Goal: Task Accomplishment & Management: Manage account settings

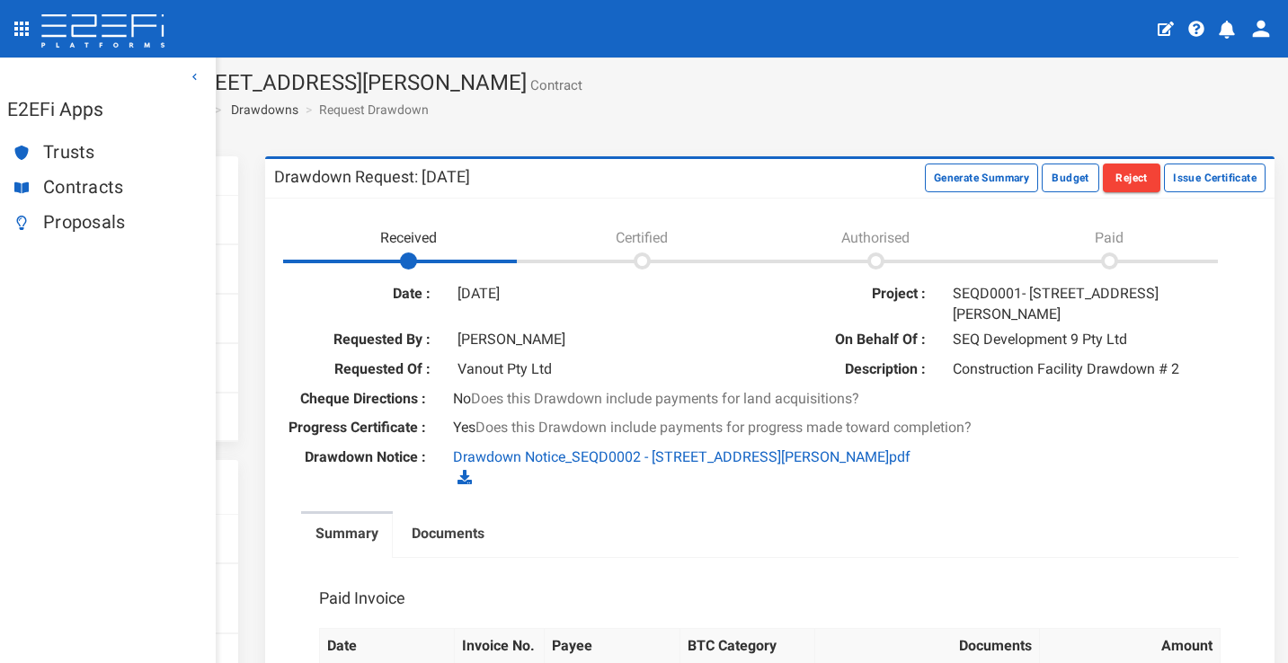
click at [79, 181] on span "Contracts" at bounding box center [122, 187] width 158 height 21
click at [1233, 32] on icon "profile" at bounding box center [1226, 30] width 16 height 18
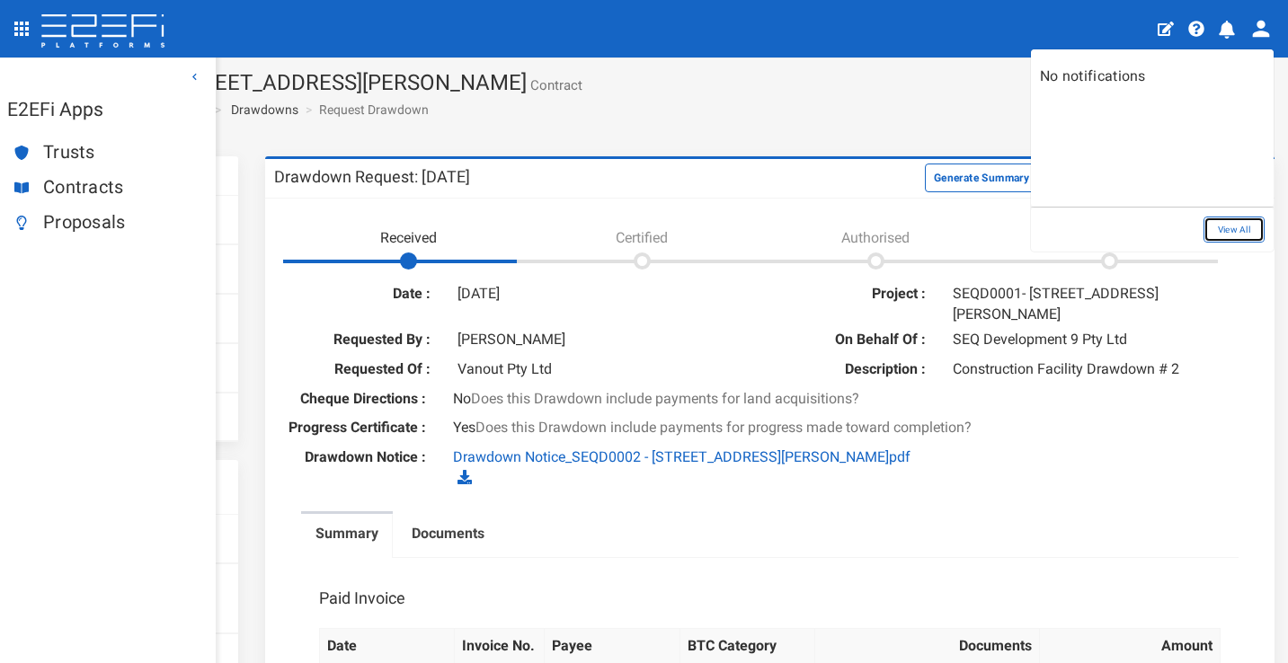
click at [1243, 221] on link "View All" at bounding box center [1233, 230] width 61 height 26
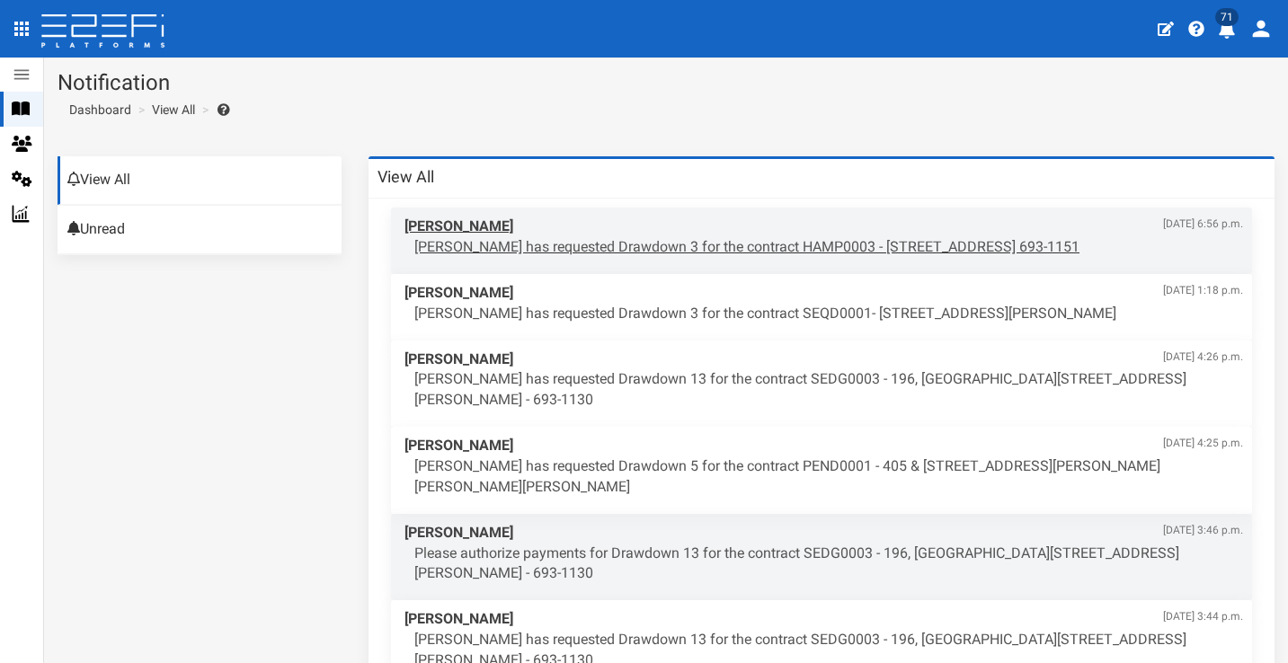
click at [687, 247] on p "Suzy Woodward has requested Drawdown 3 for the contract HAMP0003 - 15 Aramis Pl…" at bounding box center [828, 247] width 828 height 21
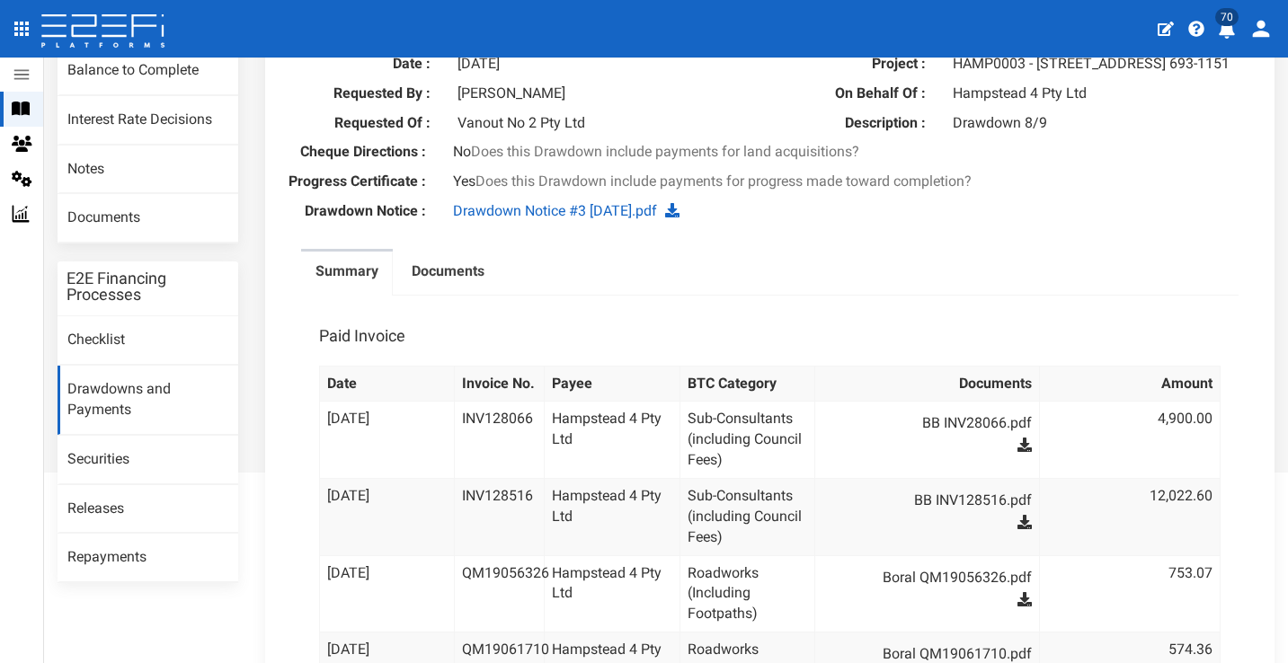
scroll to position [191, 0]
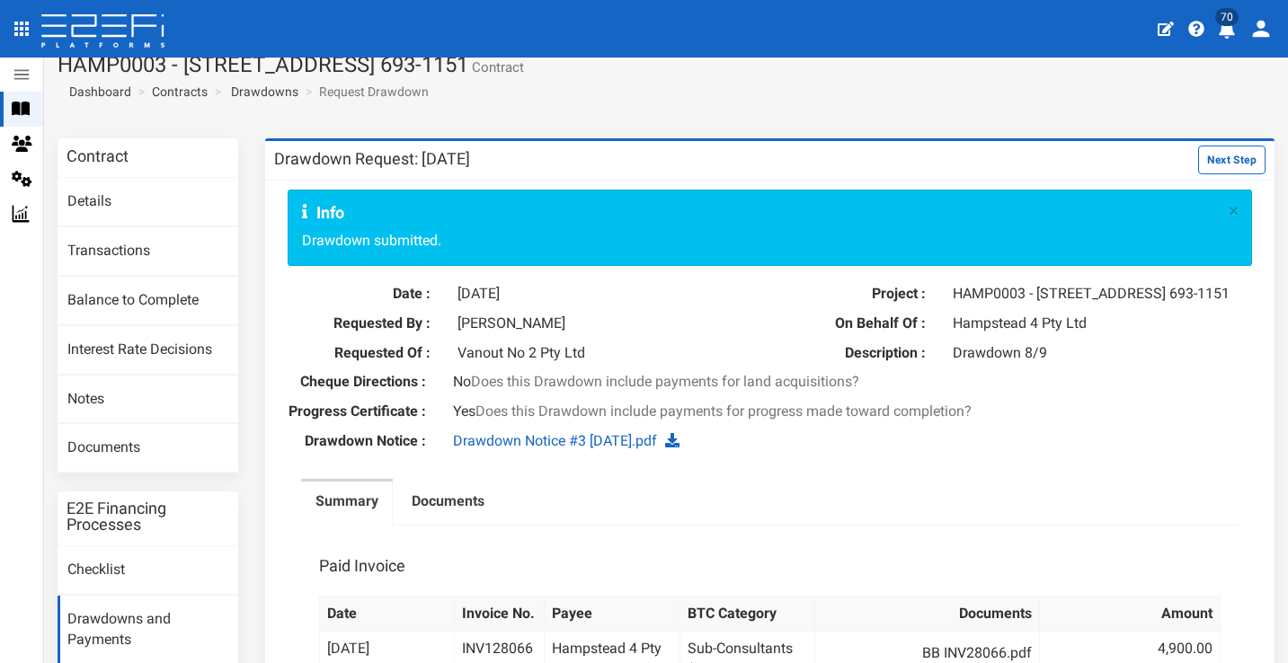
scroll to position [0, 0]
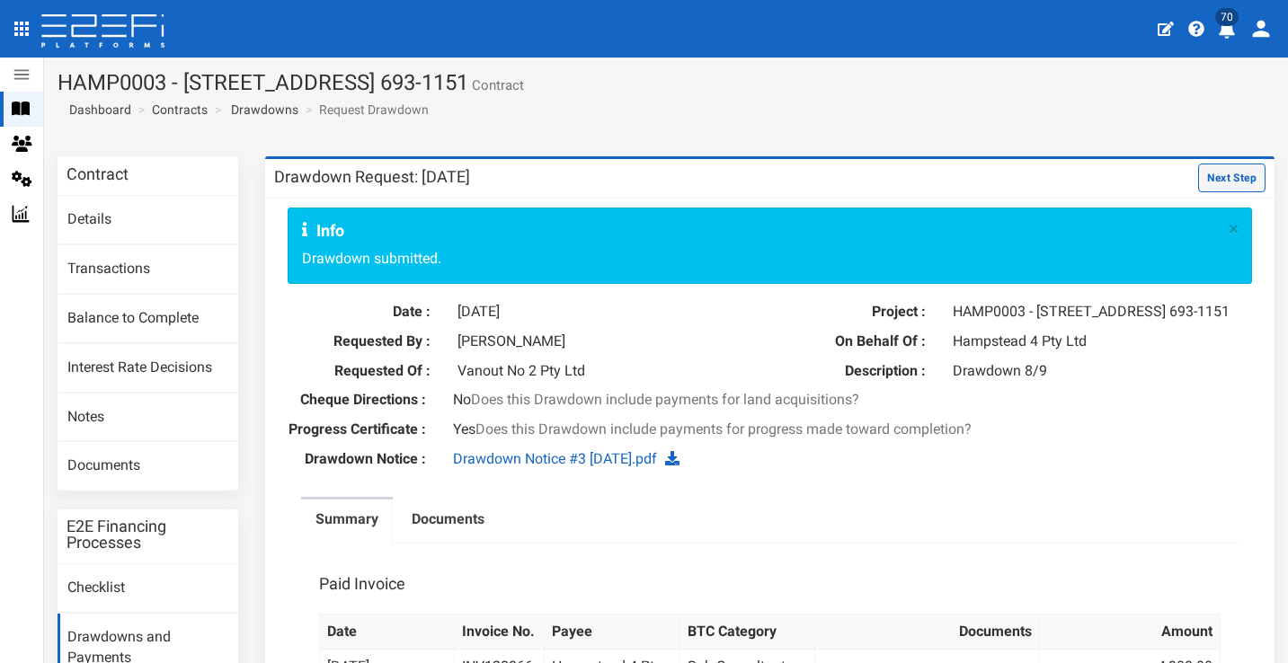
click at [1223, 175] on button "Next Step" at bounding box center [1231, 178] width 67 height 29
click at [1211, 176] on button "Next Step" at bounding box center [1231, 178] width 67 height 29
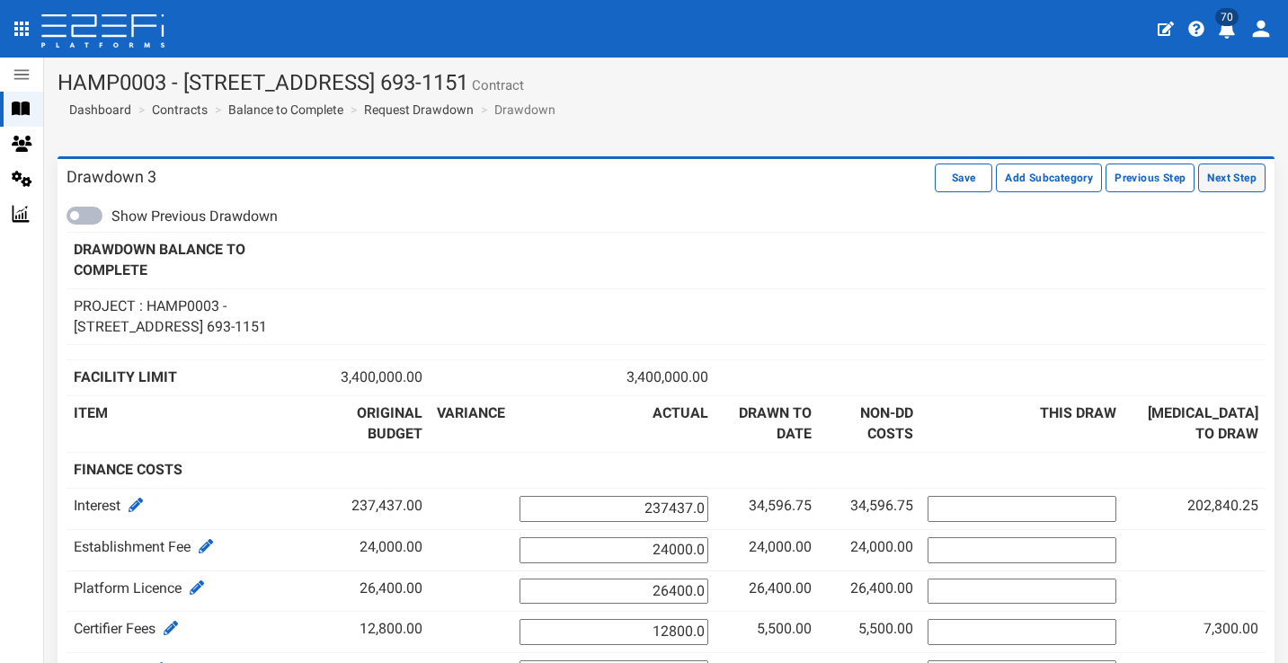
click at [1232, 176] on button "Next Step" at bounding box center [1231, 178] width 67 height 29
click at [1216, 175] on button "Next Step" at bounding box center [1231, 178] width 67 height 29
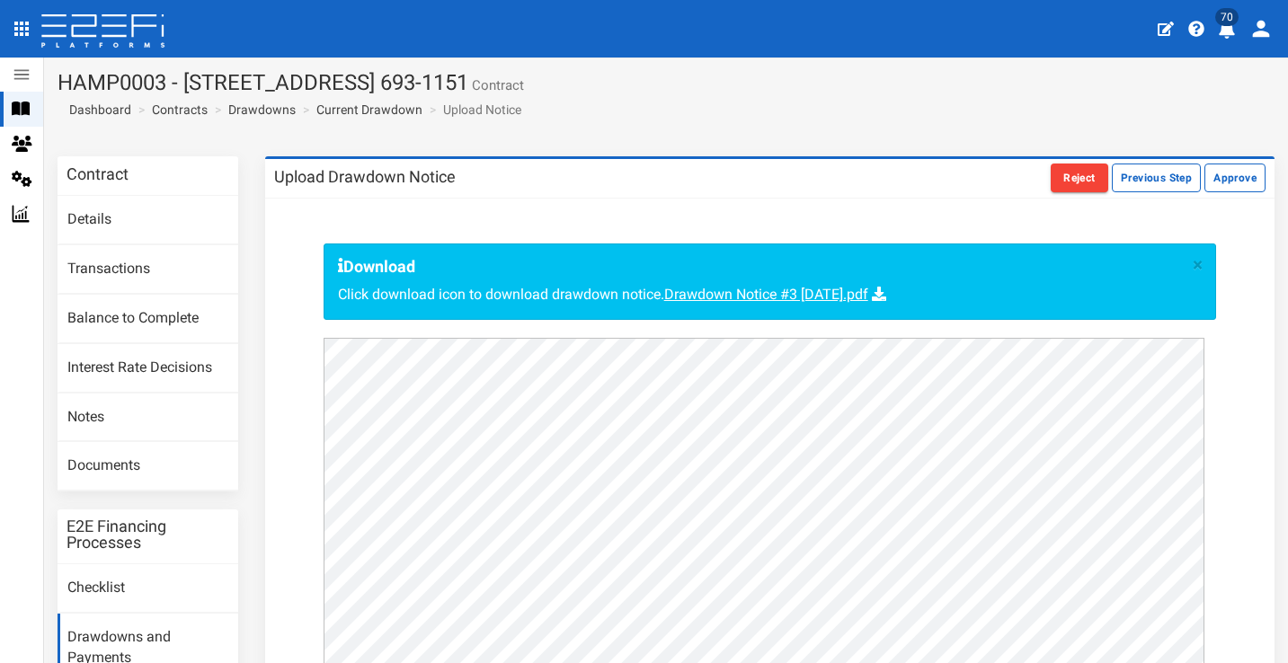
scroll to position [38, 0]
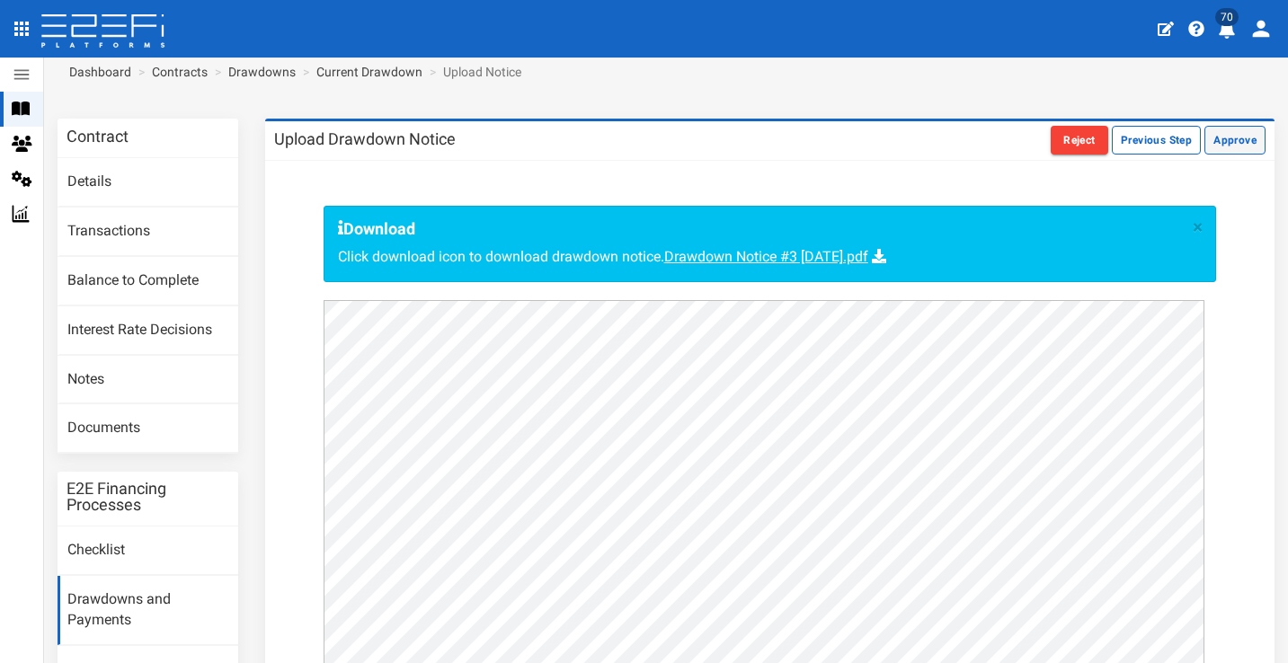
click at [1216, 141] on button "Approve" at bounding box center [1234, 140] width 61 height 29
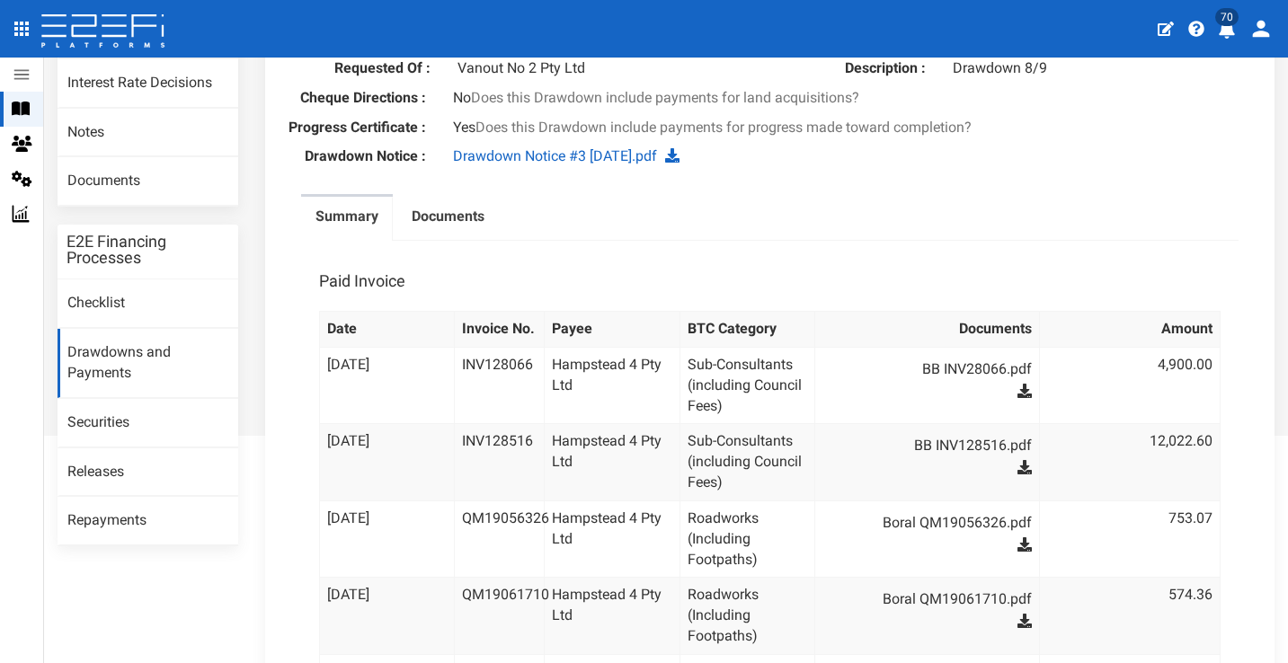
scroll to position [343, 0]
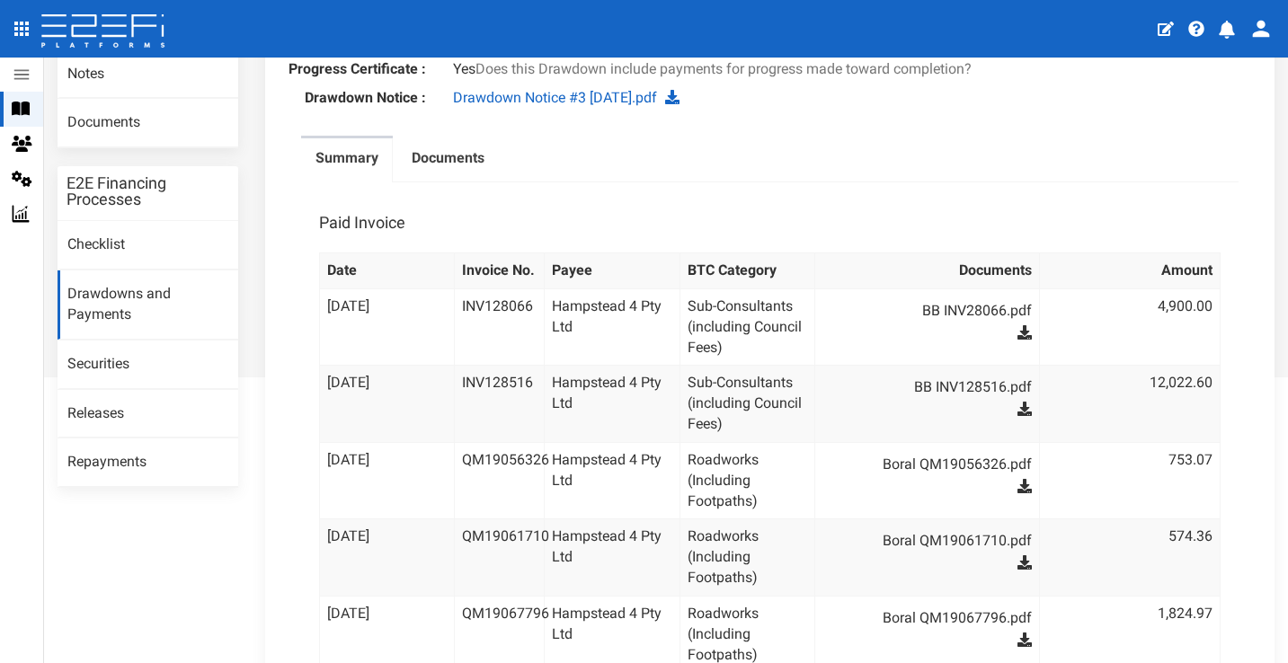
click at [88, 41] on icon at bounding box center [103, 32] width 127 height 36
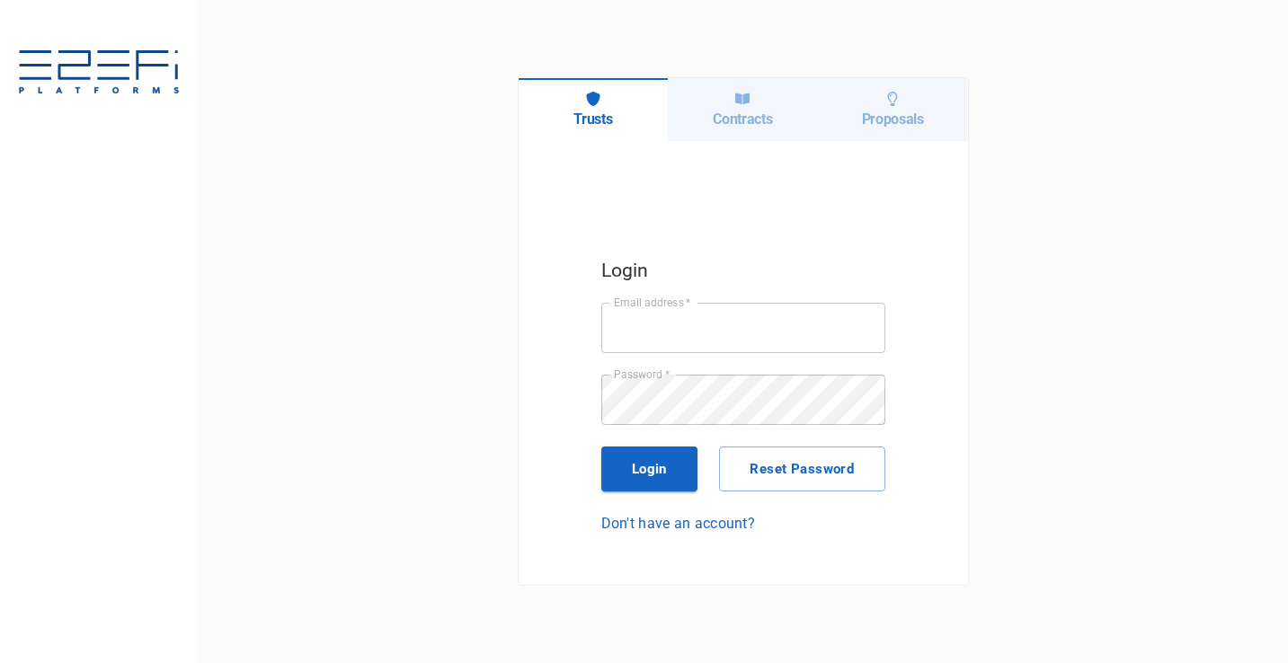
click at [733, 107] on div "Contracts" at bounding box center [743, 109] width 150 height 63
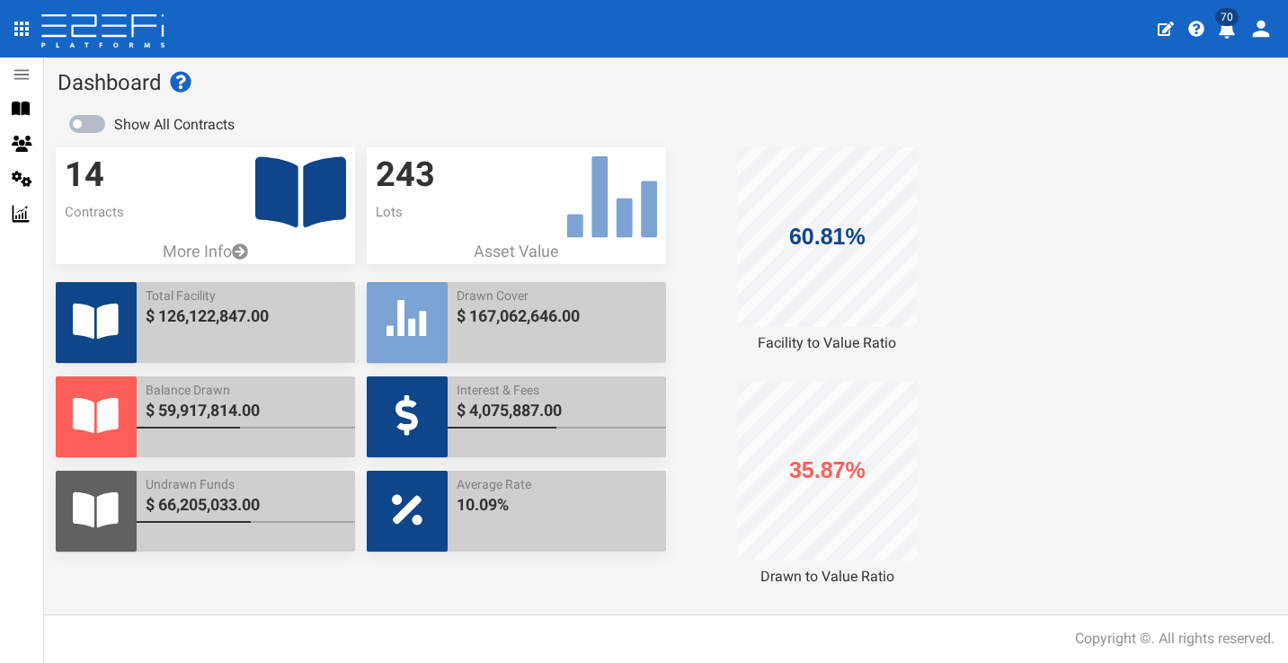
click at [1226, 37] on icon "profile" at bounding box center [1226, 30] width 16 height 18
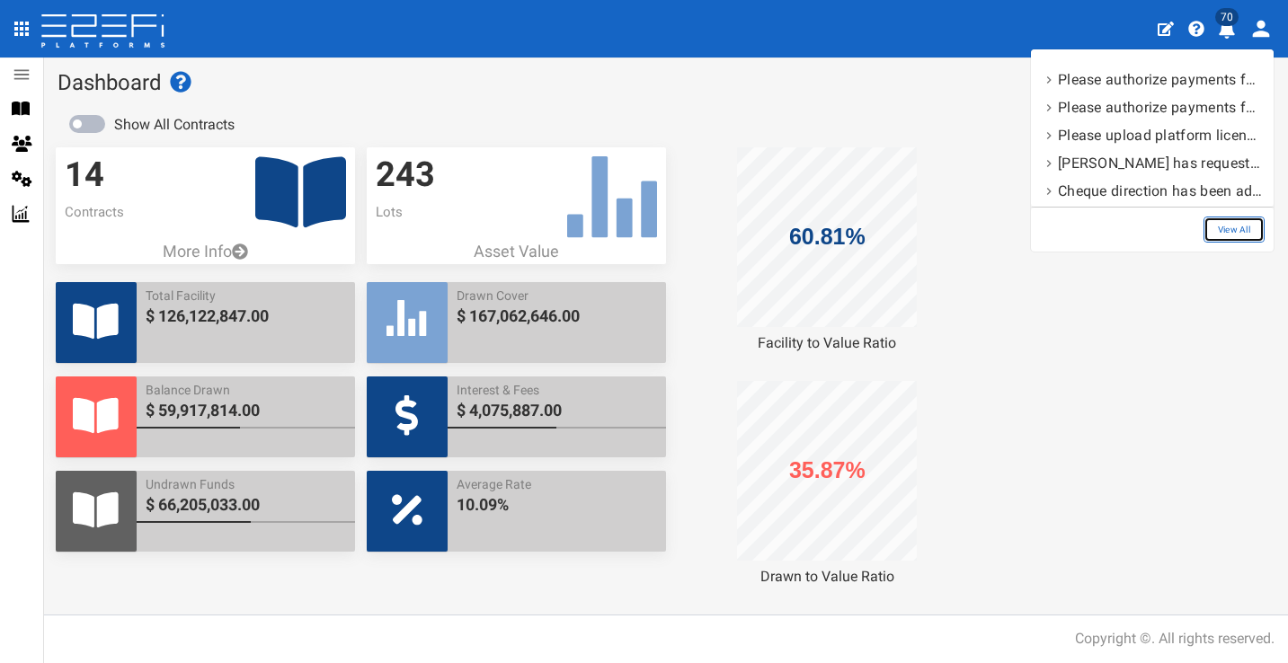
click at [1242, 226] on link "View All" at bounding box center [1233, 230] width 61 height 26
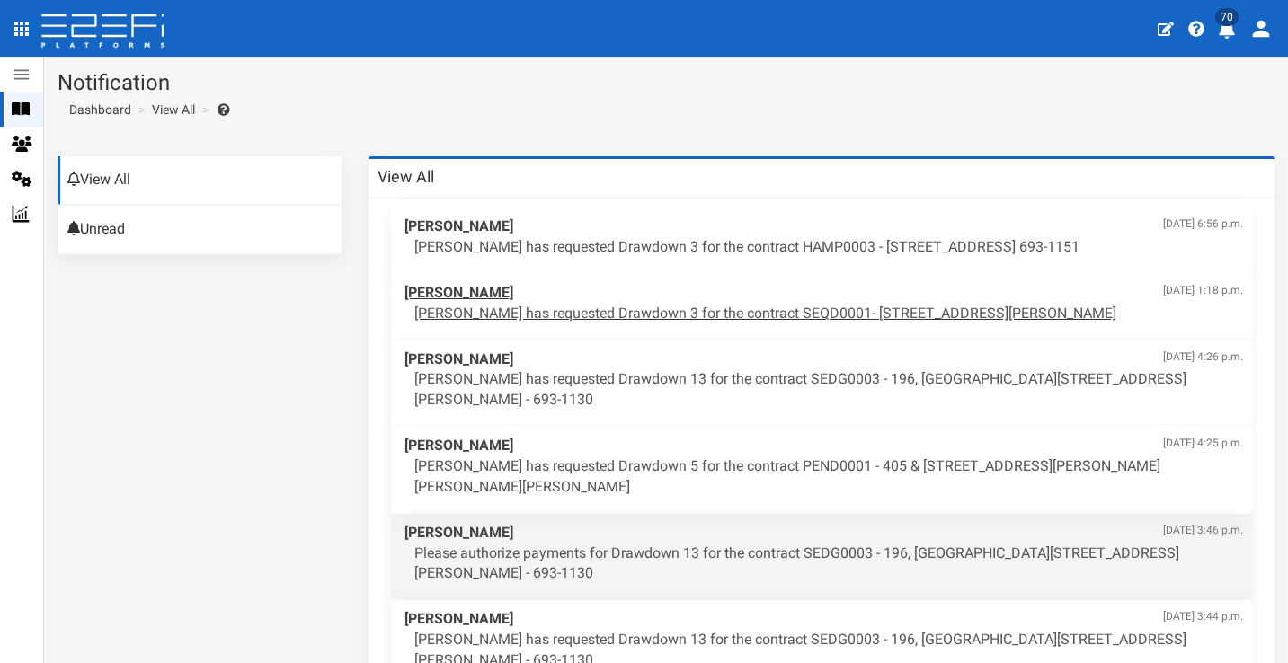
click at [716, 304] on p "[PERSON_NAME] has requested Drawdown 3 for the contract SEQD0001- [STREET_ADDRE…" at bounding box center [828, 314] width 828 height 21
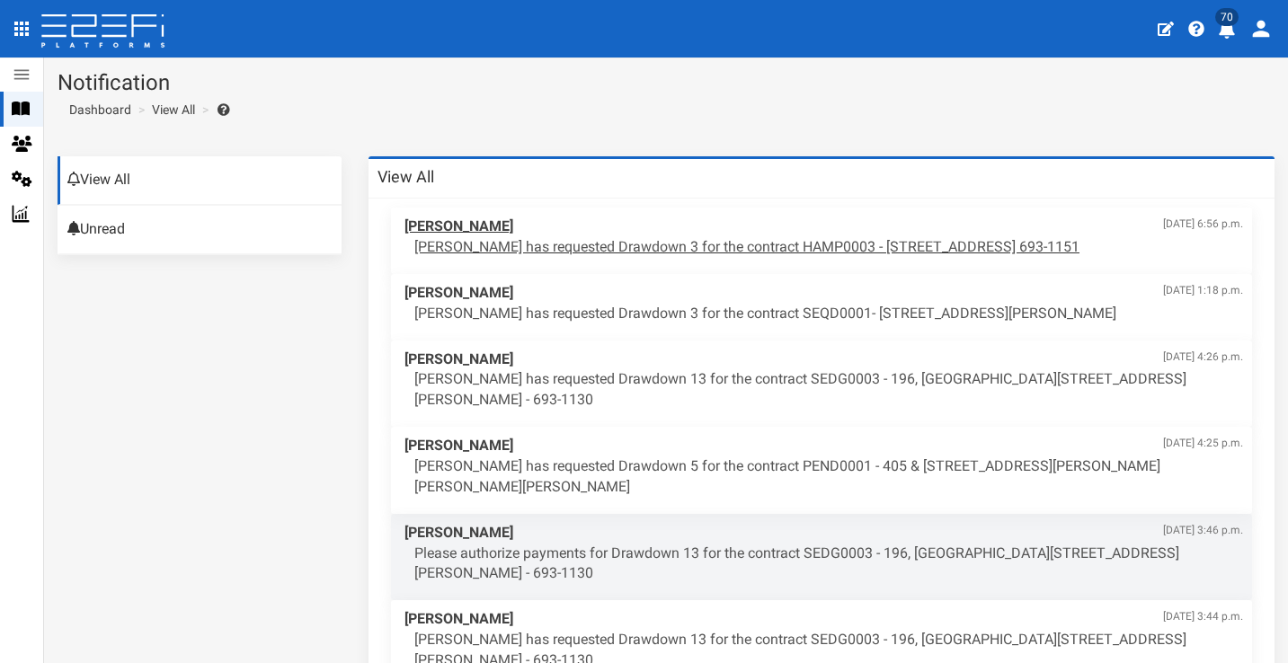
click at [528, 242] on p "Suzy Woodward has requested Drawdown 3 for the contract HAMP0003 - 15 Aramis Pl…" at bounding box center [828, 247] width 828 height 21
click at [26, 105] on icon at bounding box center [21, 108] width 18 height 13
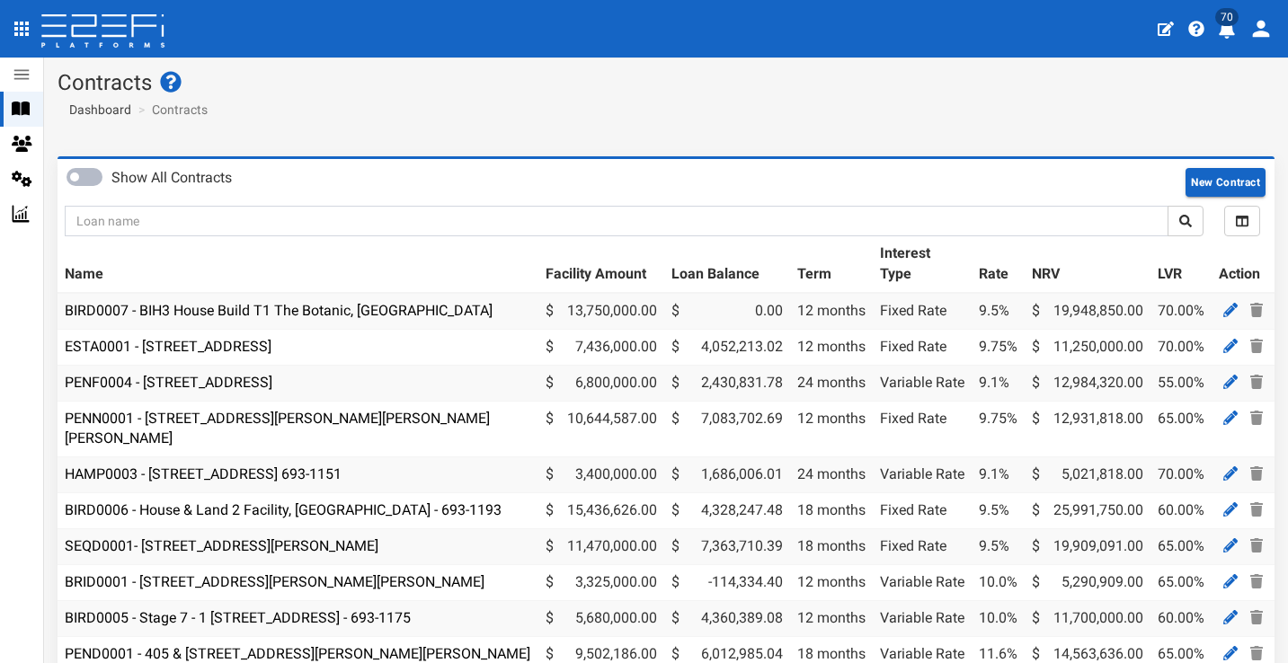
scroll to position [159, 0]
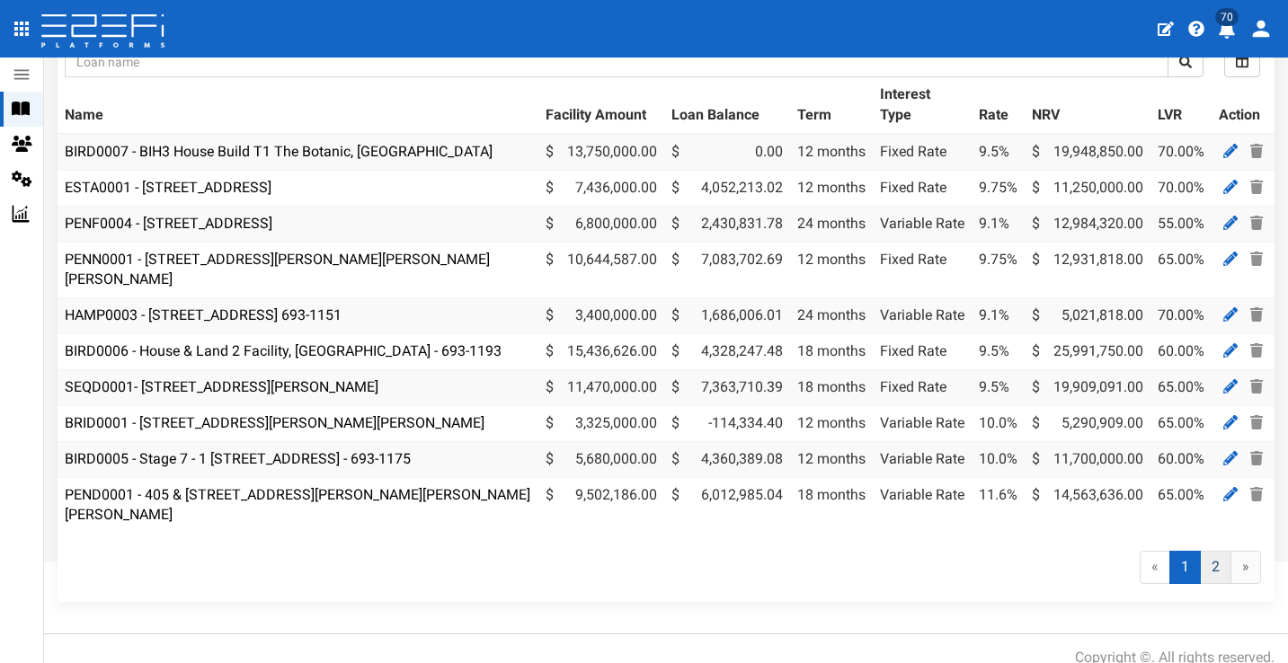
click at [1209, 552] on link "2" at bounding box center [1215, 567] width 31 height 33
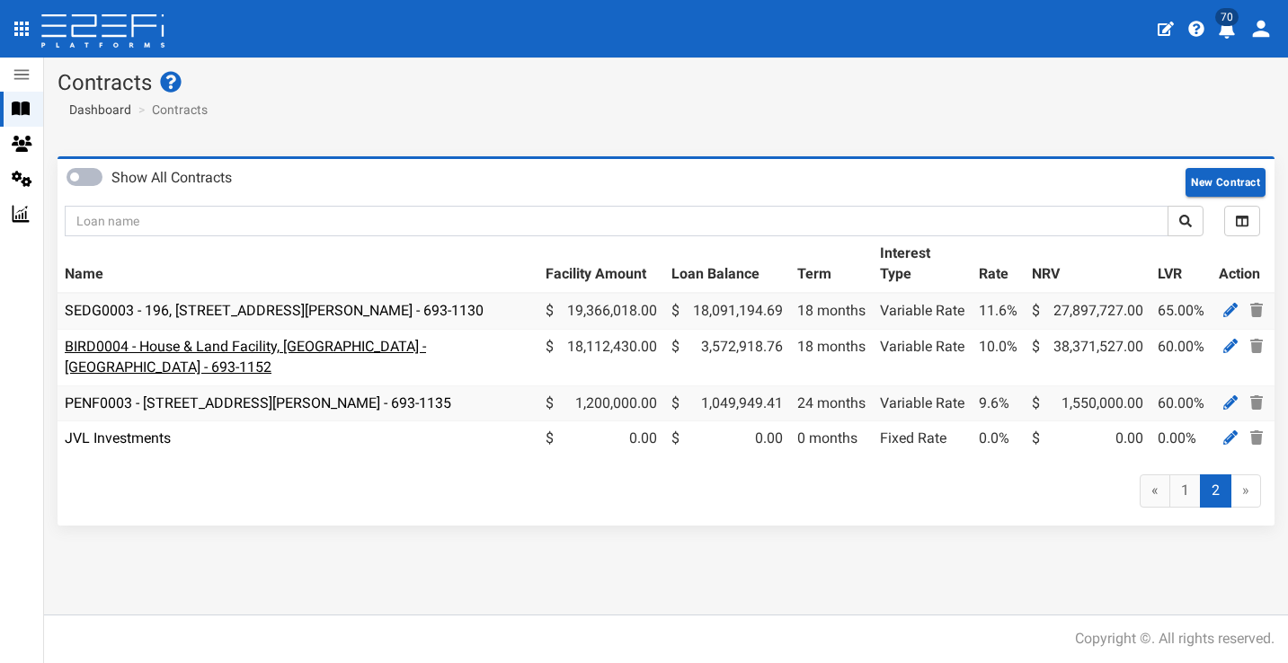
click at [329, 340] on link "BIRD0004 - House & Land Facility, [GEOGRAPHIC_DATA] - [GEOGRAPHIC_DATA] - 693-1…" at bounding box center [245, 357] width 361 height 38
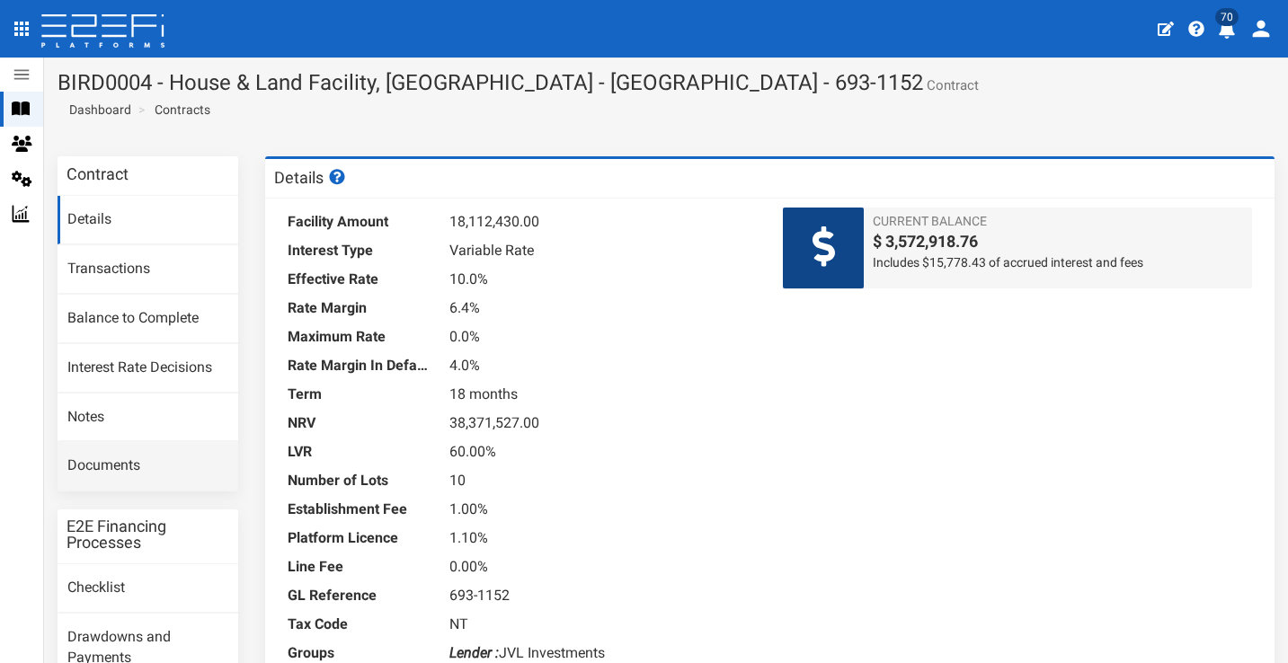
click at [151, 462] on link "Documents" at bounding box center [148, 466] width 181 height 49
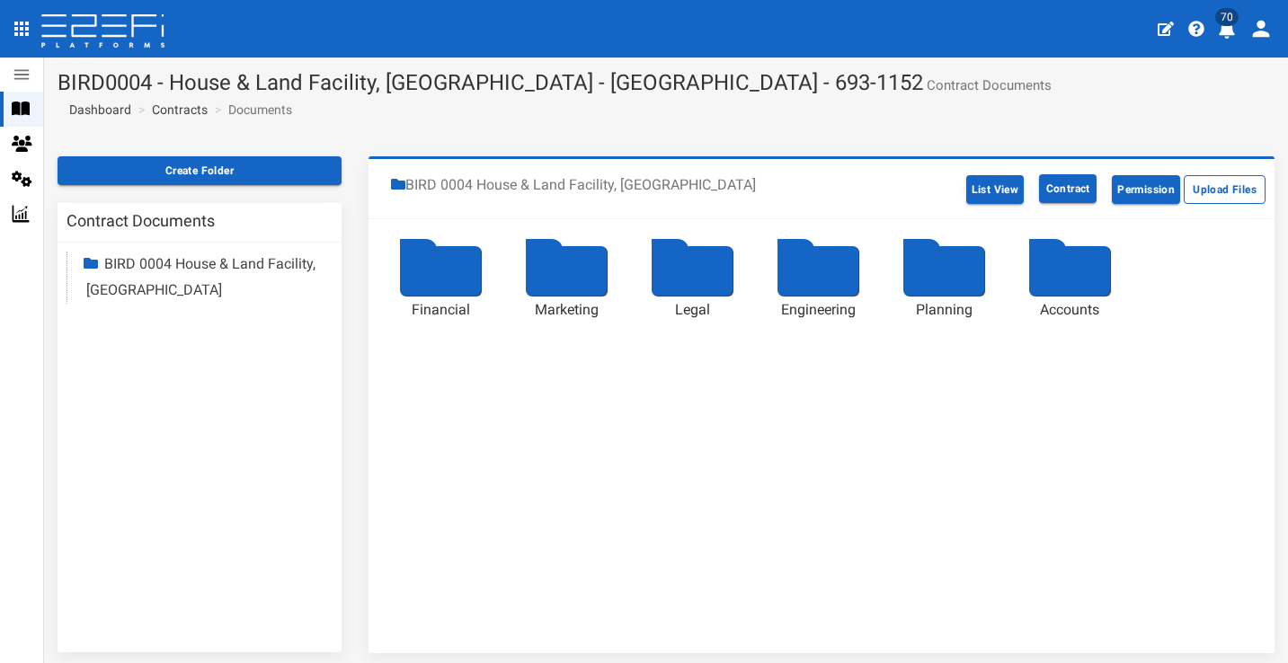
click at [529, 270] on div at bounding box center [566, 270] width 81 height 49
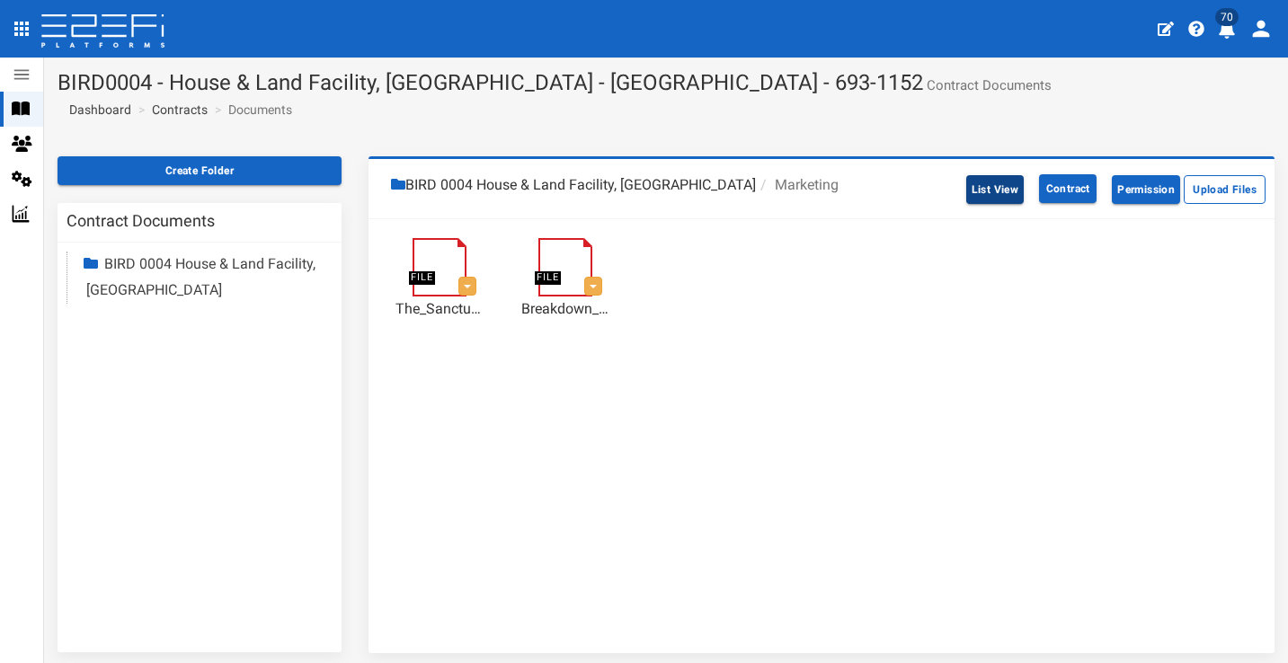
click at [966, 186] on button "List View" at bounding box center [995, 189] width 58 height 29
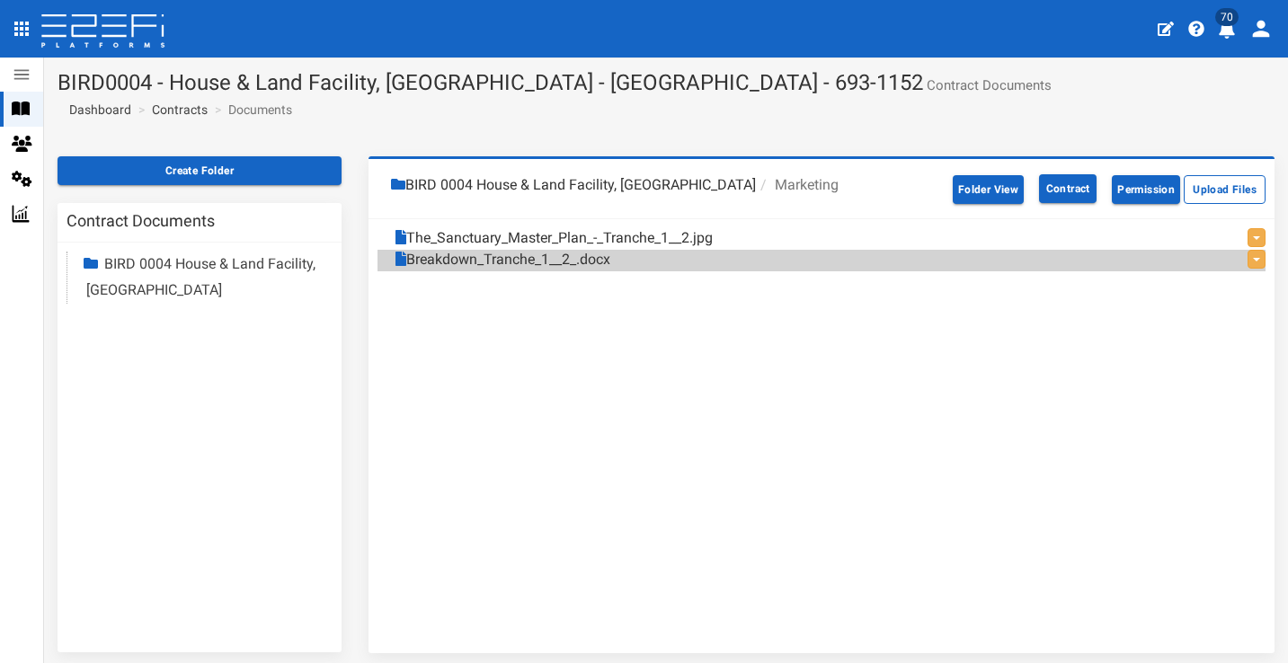
click at [692, 185] on li "BIRD 0004 House & Land Facility, [GEOGRAPHIC_DATA]" at bounding box center [573, 185] width 365 height 21
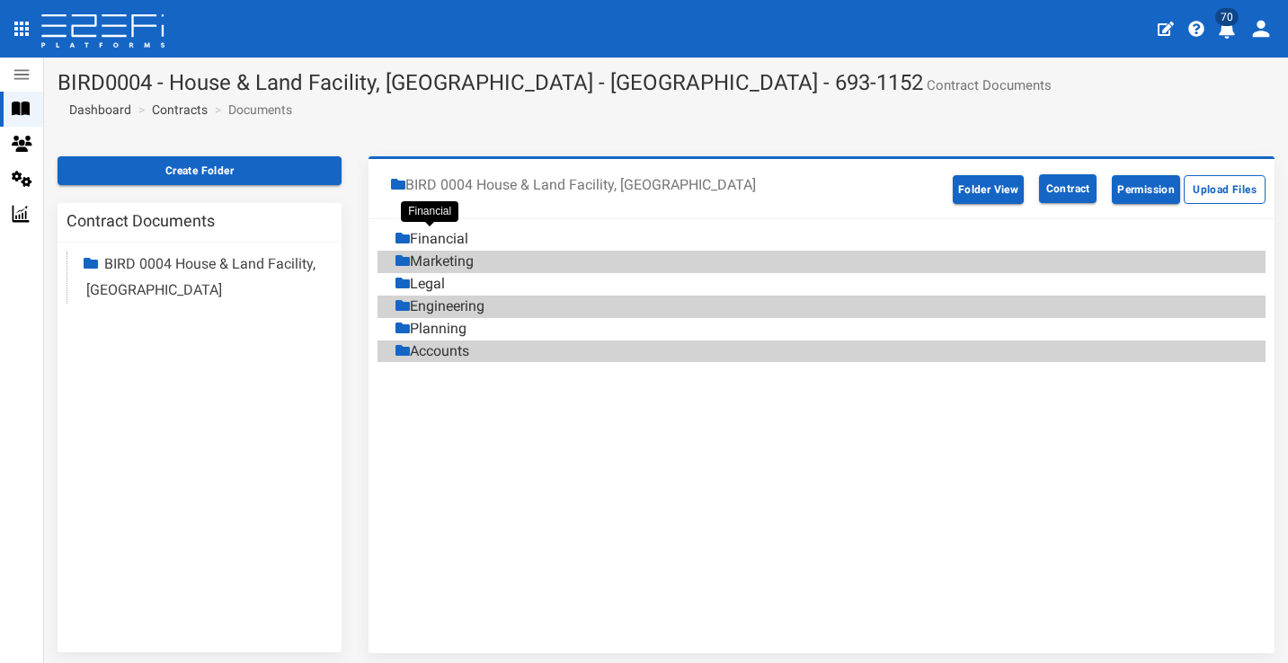
click at [430, 236] on div "Financial" at bounding box center [431, 239] width 73 height 21
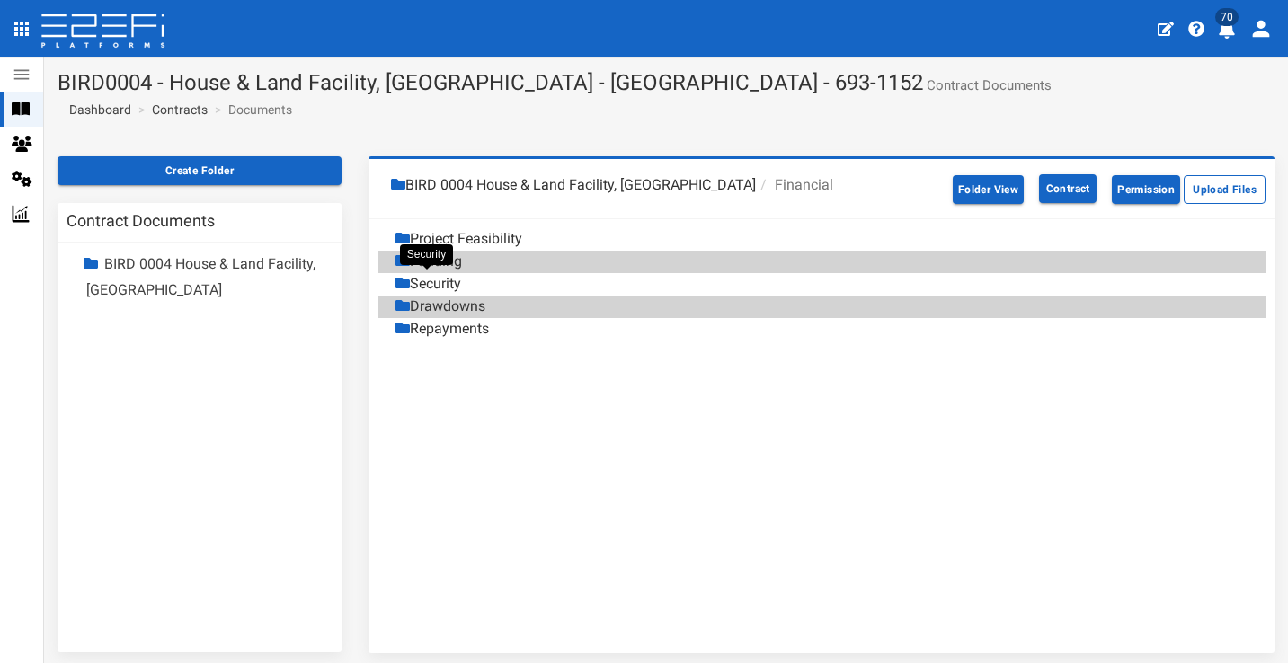
click at [451, 283] on div "Security" at bounding box center [428, 284] width 66 height 21
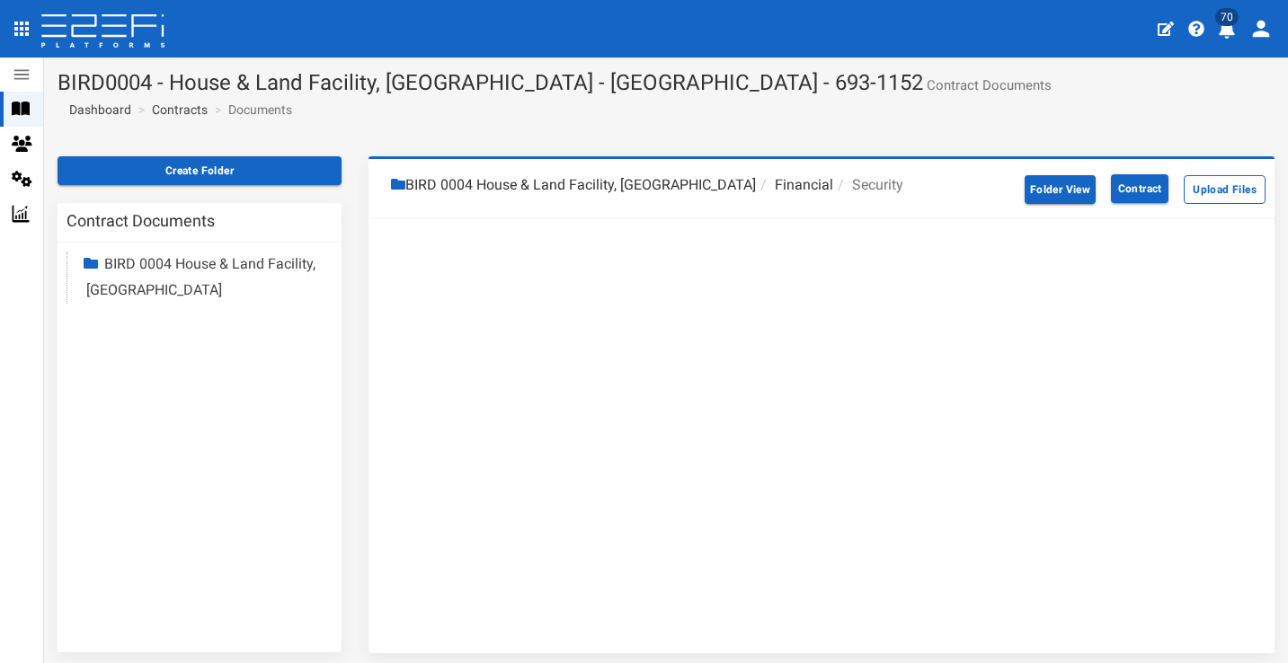
click at [617, 182] on li "BIRD 0004 House & Land Facility, [GEOGRAPHIC_DATA]" at bounding box center [573, 185] width 365 height 21
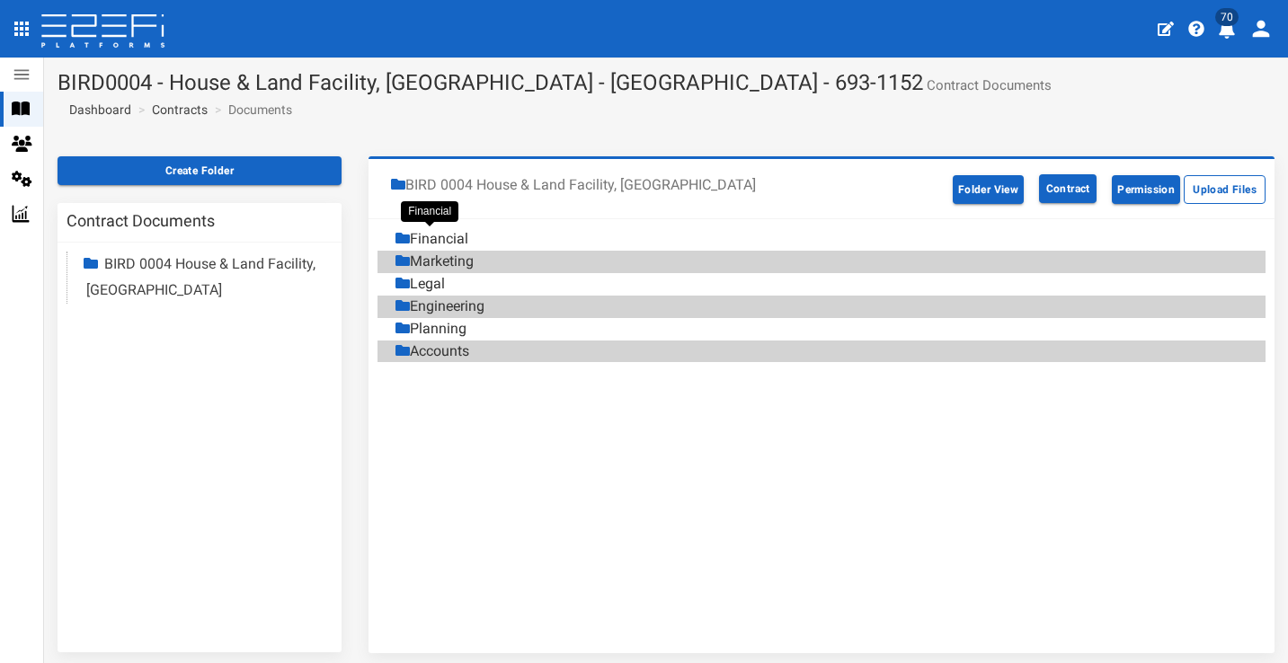
click at [460, 239] on div "Financial" at bounding box center [431, 239] width 73 height 21
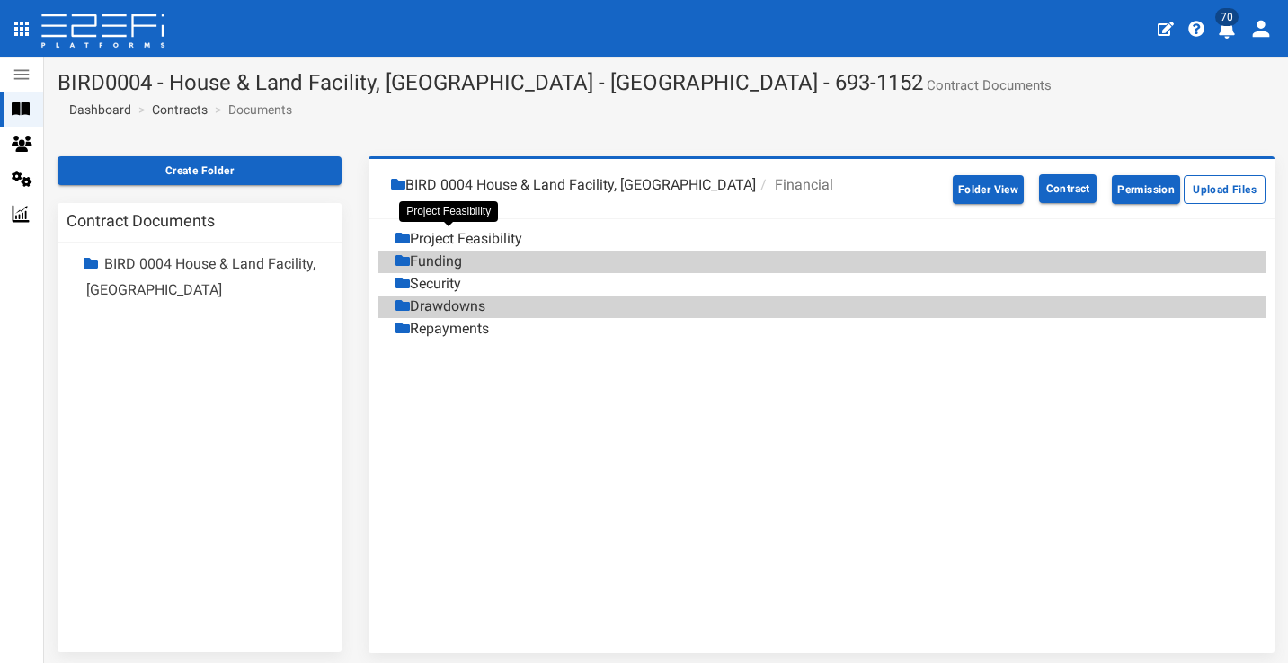
click at [454, 236] on div "Project Feasibility" at bounding box center [458, 239] width 127 height 21
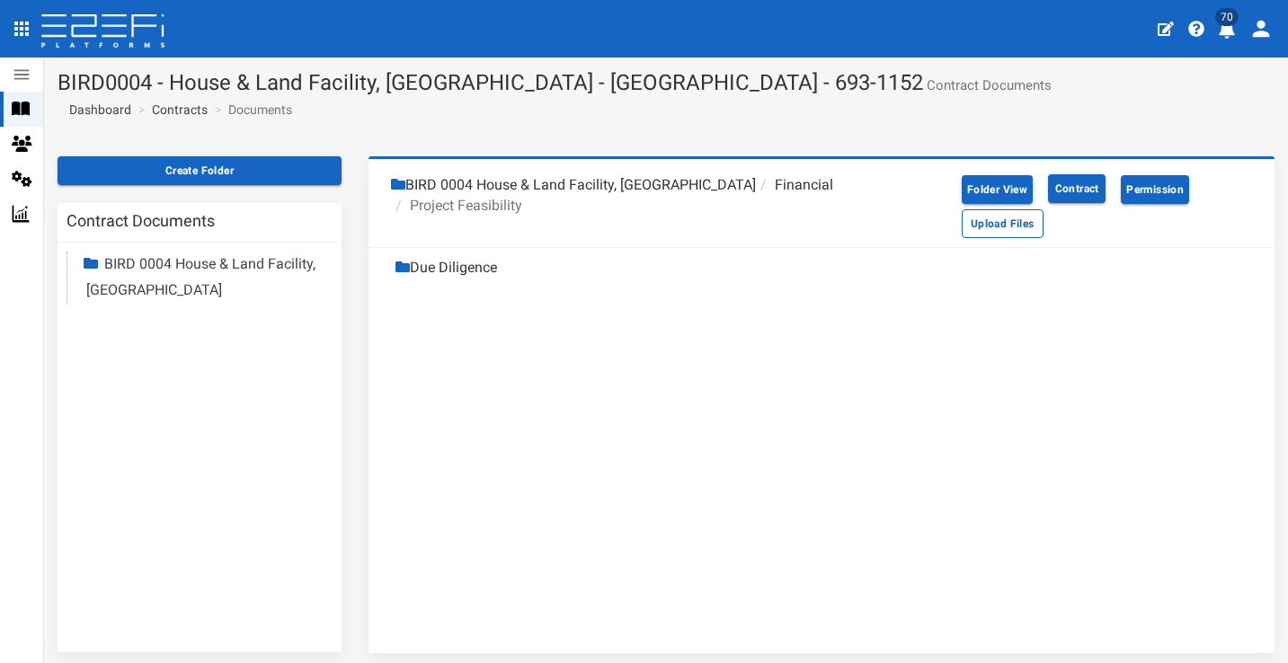
click at [509, 201] on li "Project Feasibility" at bounding box center [456, 206] width 131 height 21
click at [757, 186] on li "Financial" at bounding box center [794, 185] width 77 height 21
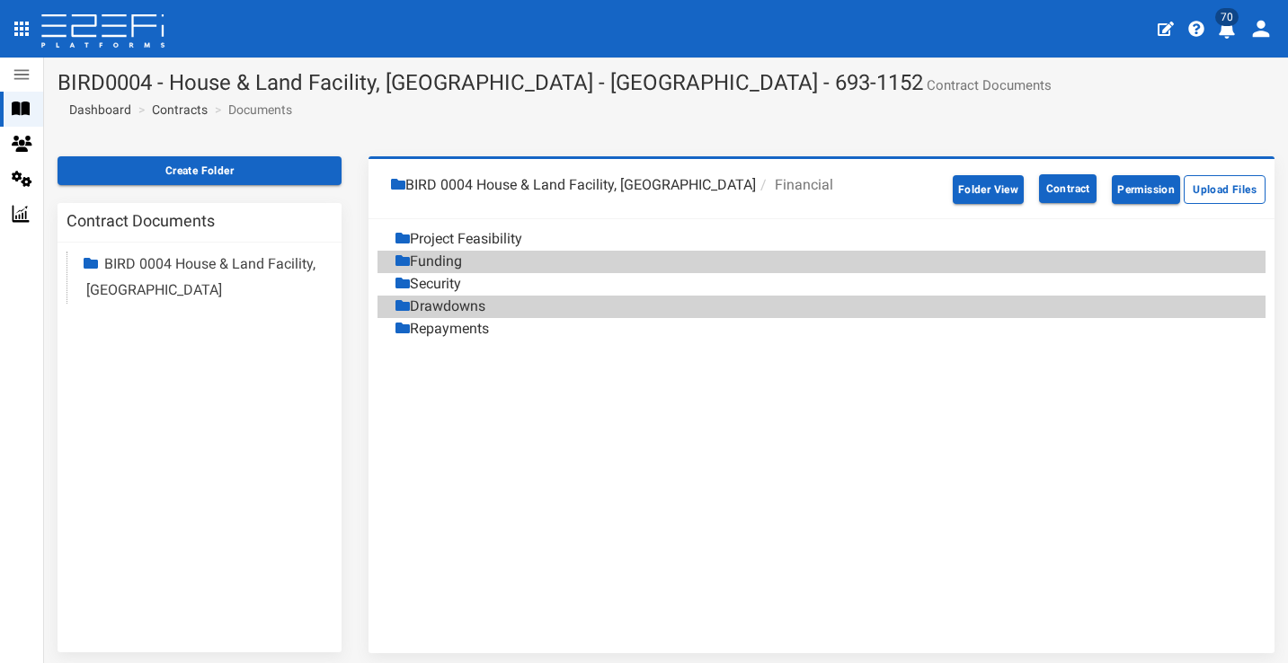
click at [462, 282] on div "Security" at bounding box center [830, 284] width 870 height 22
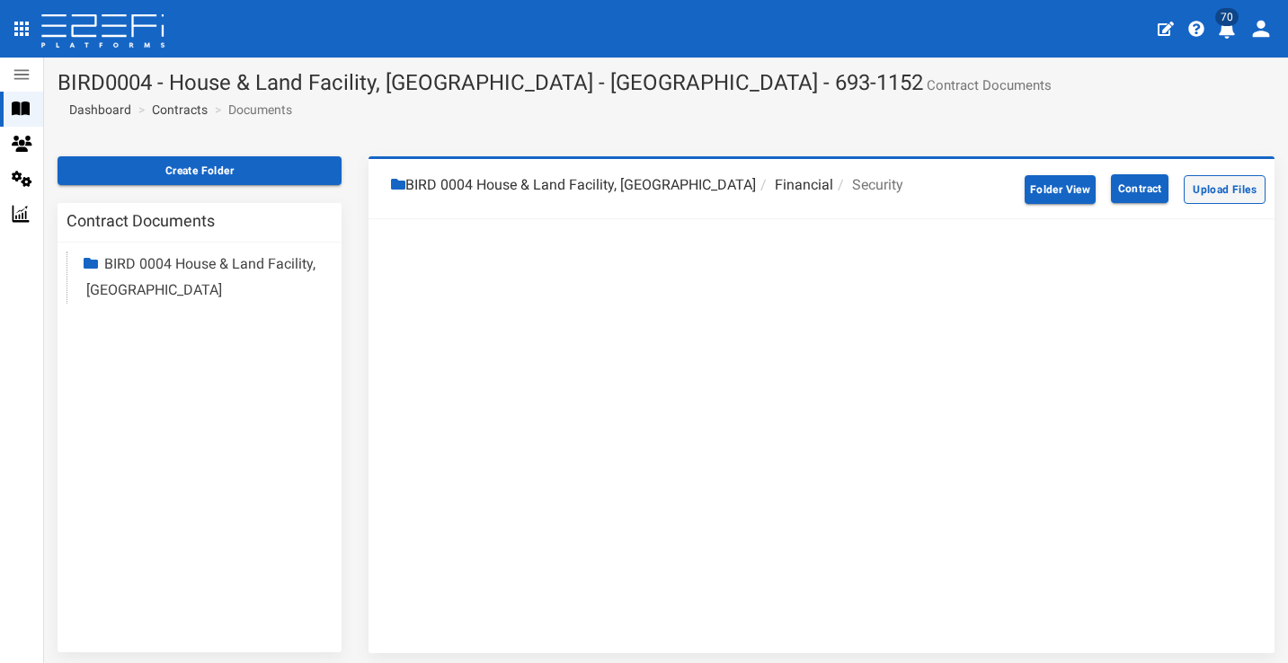
click at [1192, 190] on button "Upload Files" at bounding box center [1224, 189] width 82 height 29
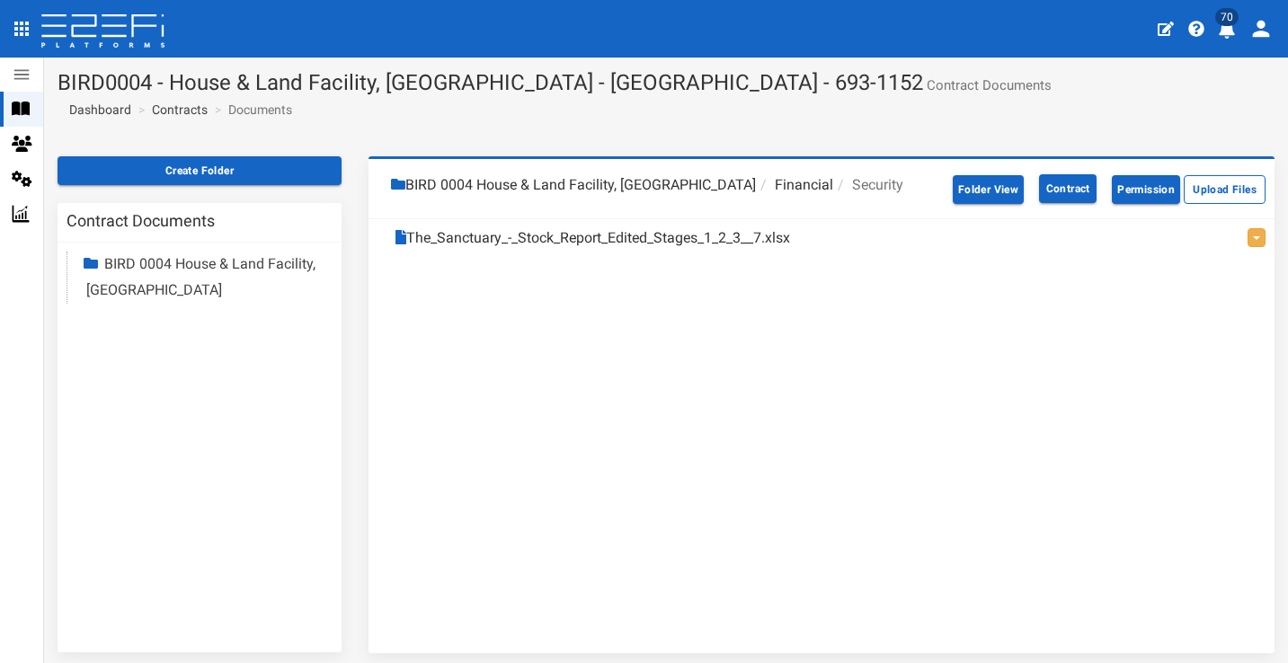
click at [21, 108] on icon at bounding box center [21, 109] width 18 height 16
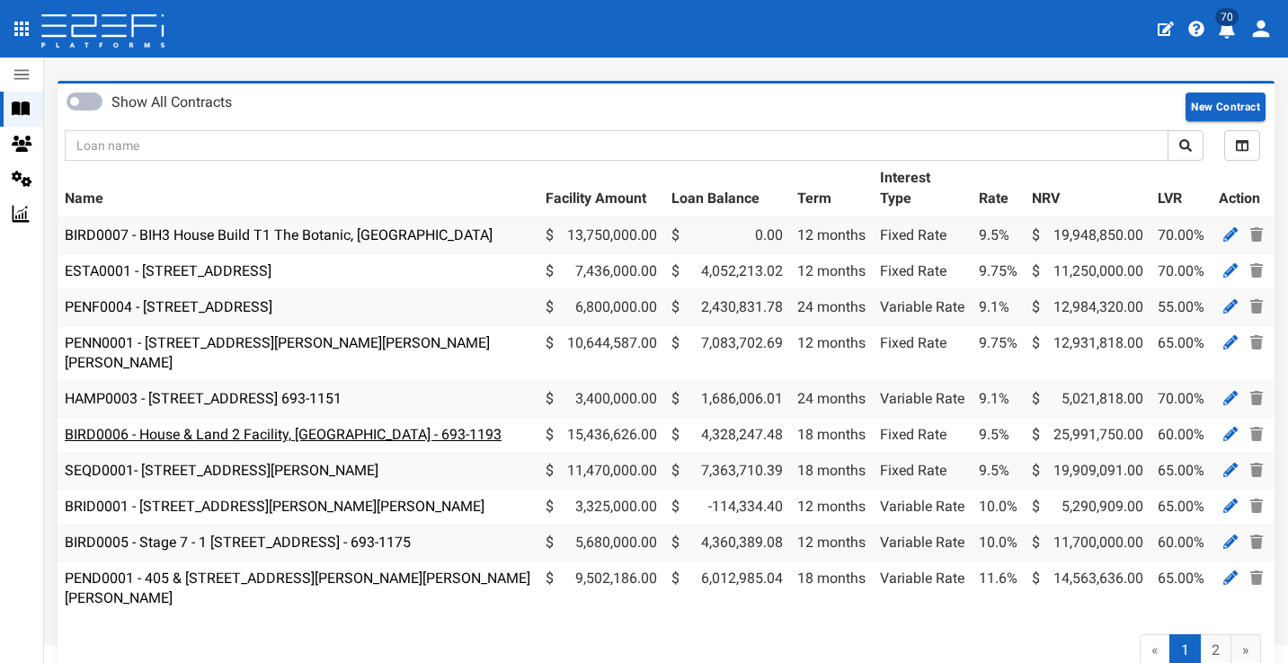
scroll to position [79, 0]
